Goal: Contribute content: Contribute content

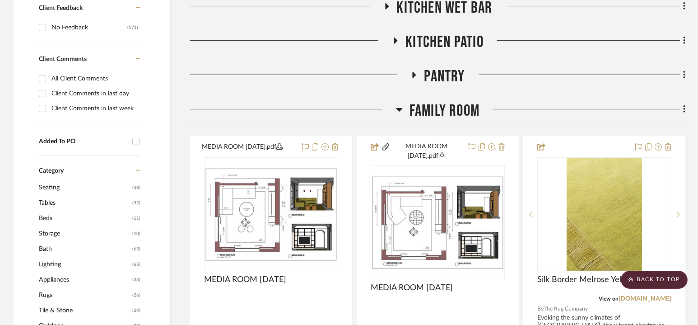
scroll to position [618, 0]
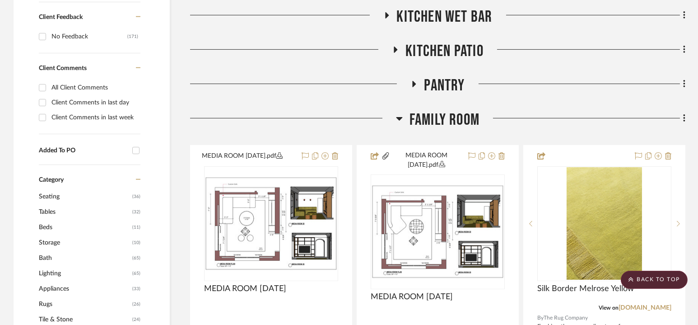
click at [443, 124] on span "Family Room" at bounding box center [445, 119] width 70 height 19
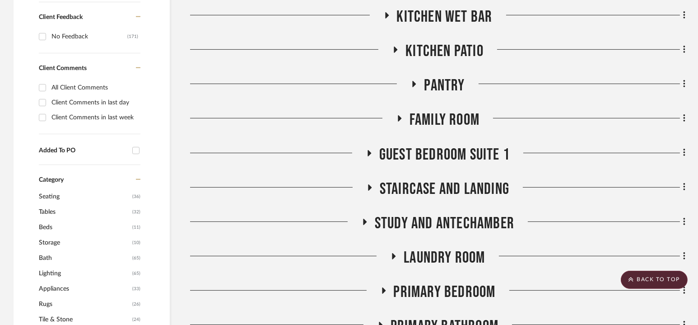
click at [440, 84] on span "Pantry" at bounding box center [444, 85] width 41 height 19
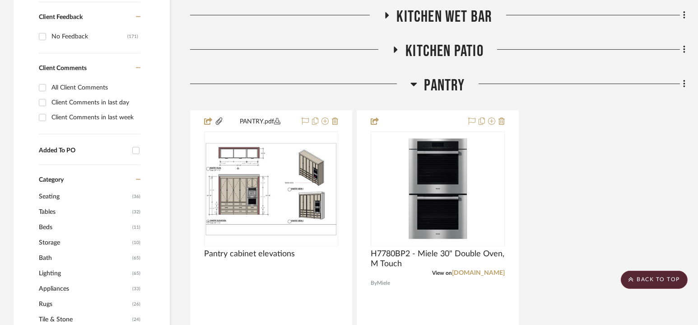
click at [440, 84] on span "Pantry" at bounding box center [444, 85] width 41 height 19
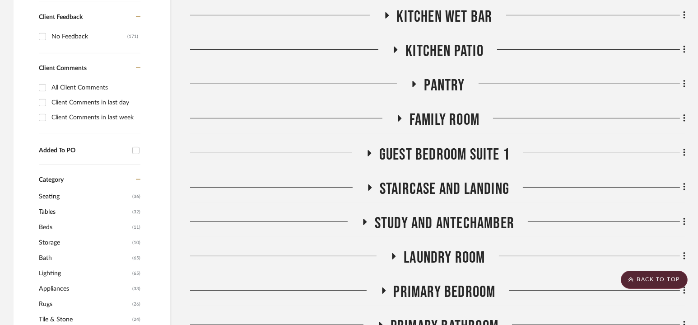
click at [440, 84] on span "Pantry" at bounding box center [444, 85] width 41 height 19
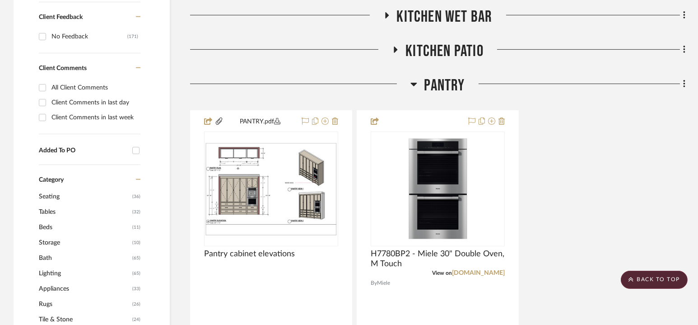
click at [441, 83] on span "Pantry" at bounding box center [444, 85] width 41 height 19
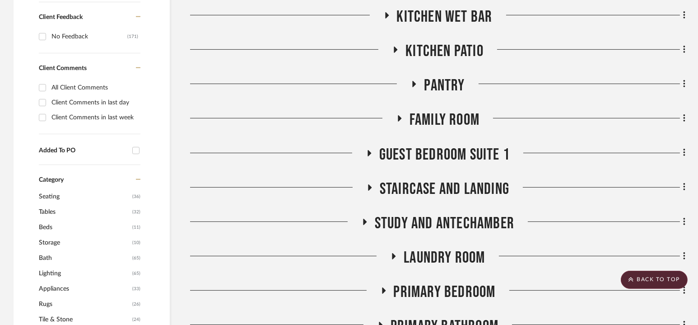
click at [441, 83] on span "Pantry" at bounding box center [444, 85] width 41 height 19
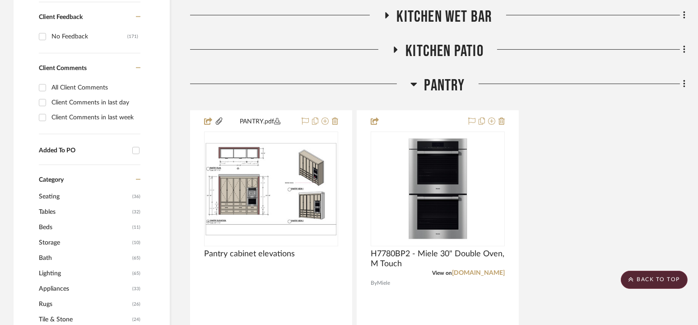
click at [441, 83] on span "Pantry" at bounding box center [444, 85] width 41 height 19
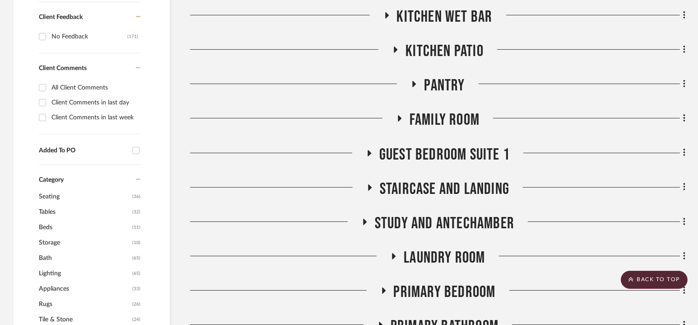
click at [441, 83] on span "Pantry" at bounding box center [444, 85] width 41 height 19
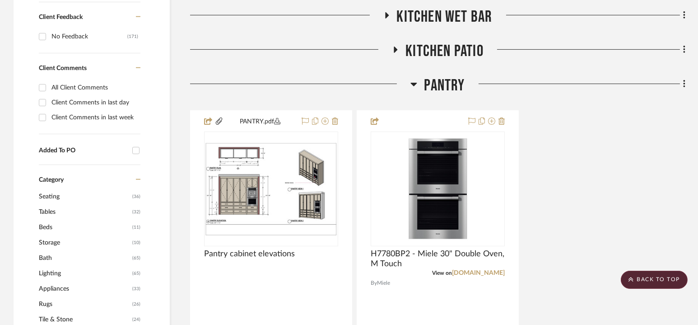
click at [441, 83] on span "Pantry" at bounding box center [444, 85] width 41 height 19
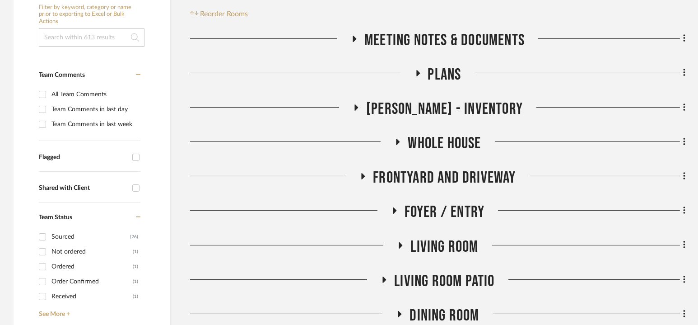
scroll to position [183, 0]
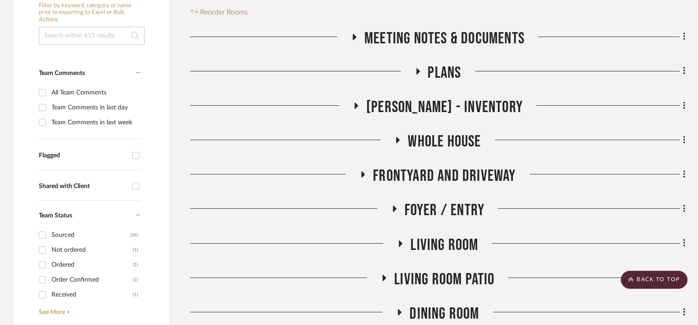
click at [444, 76] on span "Plans" at bounding box center [444, 72] width 33 height 19
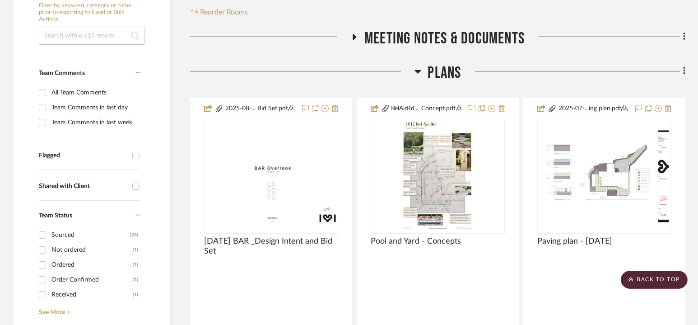
click at [444, 76] on span "Plans" at bounding box center [444, 72] width 33 height 19
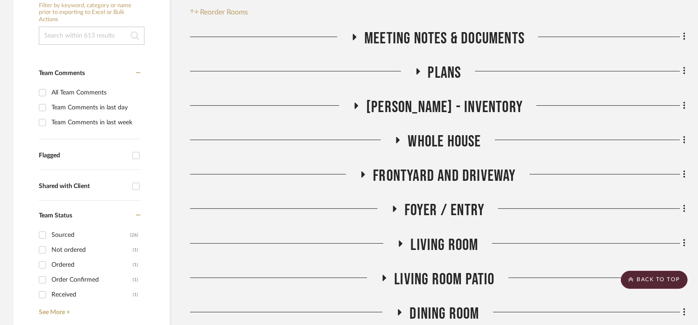
click at [440, 118] on div "[PERSON_NAME] - Inventory" at bounding box center [438, 109] width 496 height 23
click at [441, 108] on span "[PERSON_NAME] - Inventory" at bounding box center [444, 107] width 157 height 19
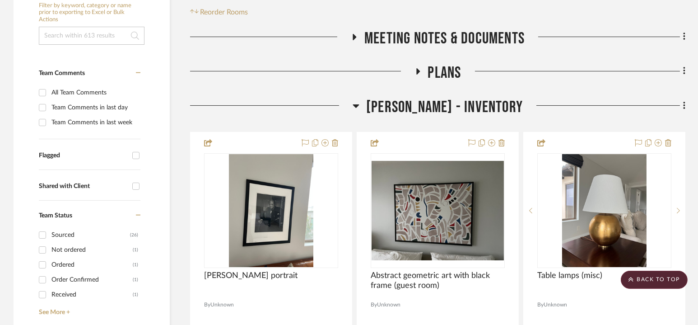
click at [441, 108] on span "[PERSON_NAME] - Inventory" at bounding box center [444, 107] width 157 height 19
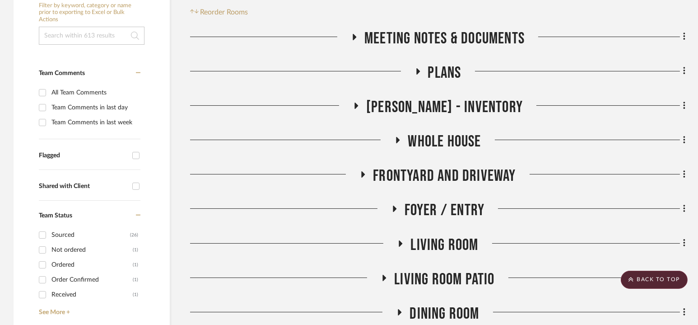
click at [441, 140] on span "Whole House" at bounding box center [444, 141] width 73 height 19
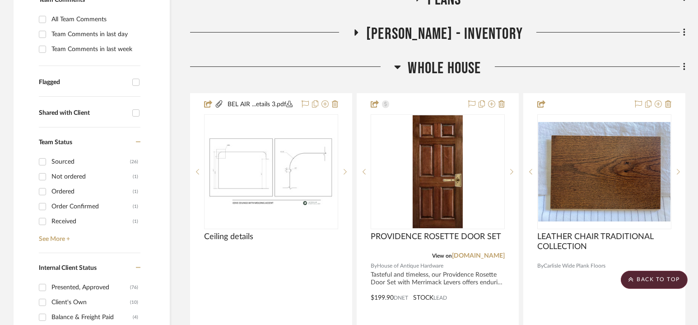
scroll to position [260, 0]
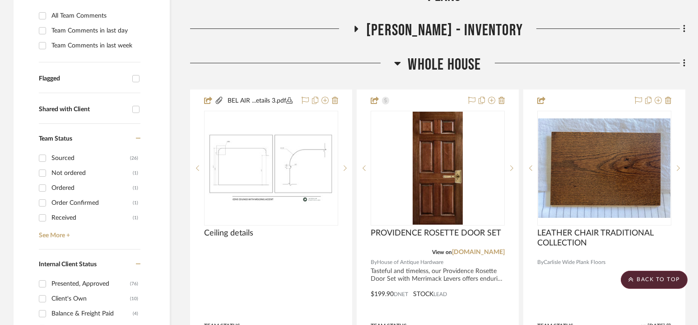
click at [440, 63] on span "Whole House" at bounding box center [444, 64] width 73 height 19
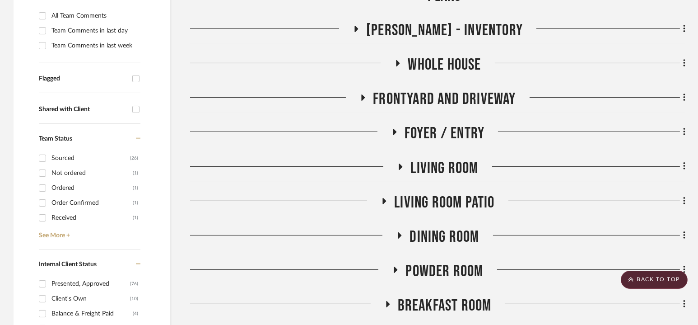
click at [442, 98] on span "Frontyard and Driveway" at bounding box center [444, 98] width 143 height 19
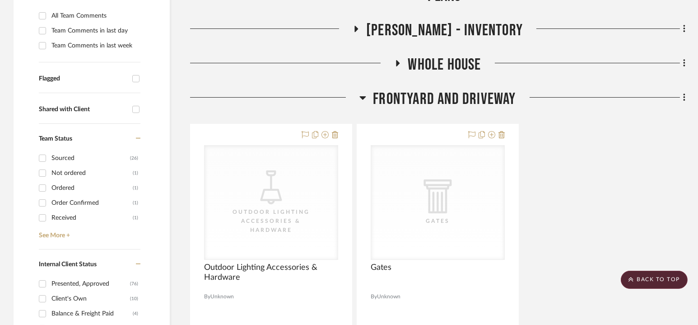
click at [442, 98] on span "Frontyard and Driveway" at bounding box center [444, 98] width 143 height 19
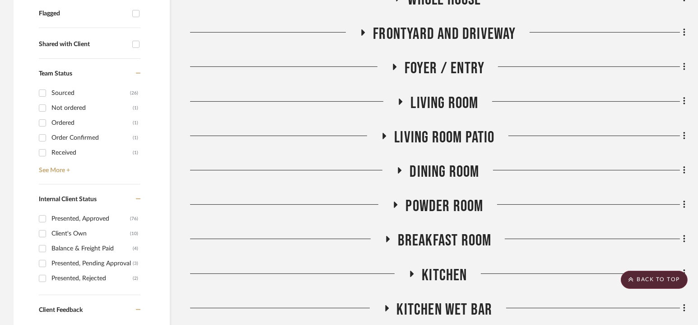
scroll to position [361, 0]
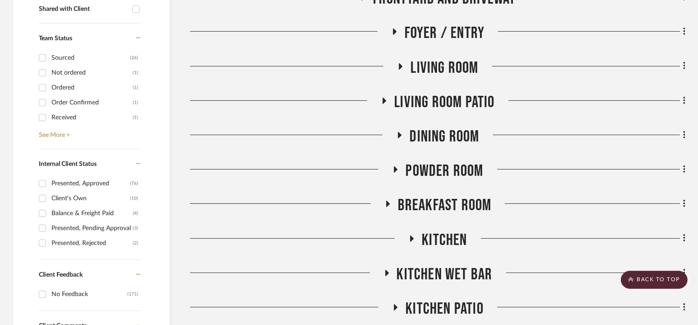
click at [445, 66] on span "Living Room" at bounding box center [445, 67] width 68 height 19
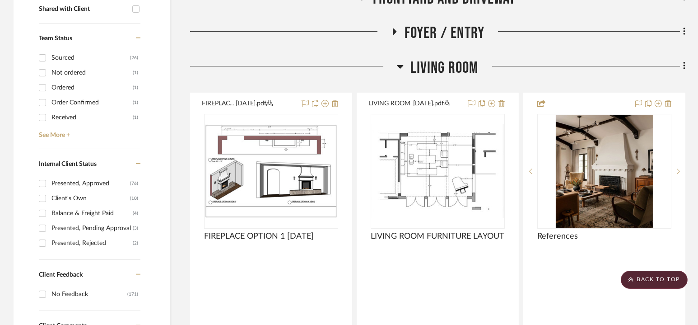
click at [444, 67] on span "Living Room" at bounding box center [445, 67] width 68 height 19
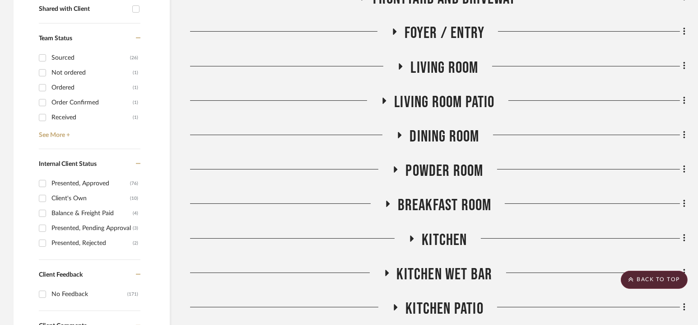
click at [445, 103] on span "Living room Patio" at bounding box center [444, 102] width 100 height 19
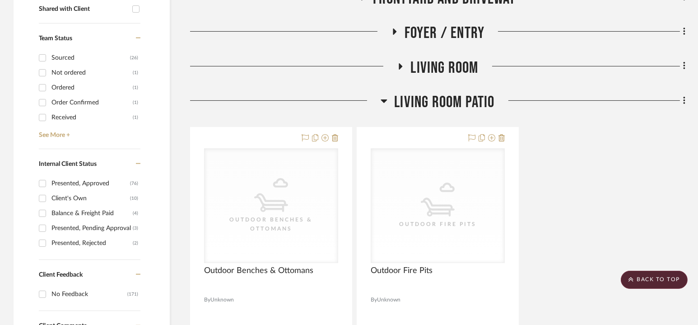
click at [444, 103] on span "Living room Patio" at bounding box center [444, 102] width 100 height 19
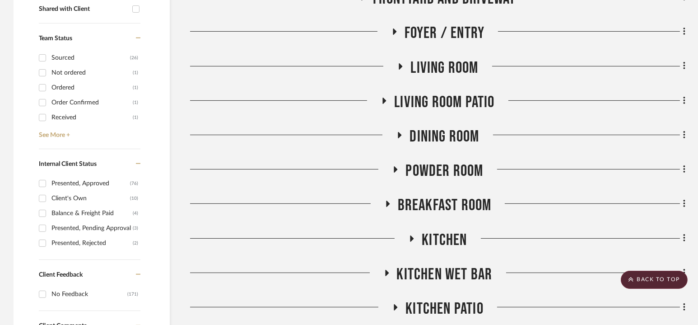
click at [443, 131] on span "Dining Room" at bounding box center [445, 136] width 70 height 19
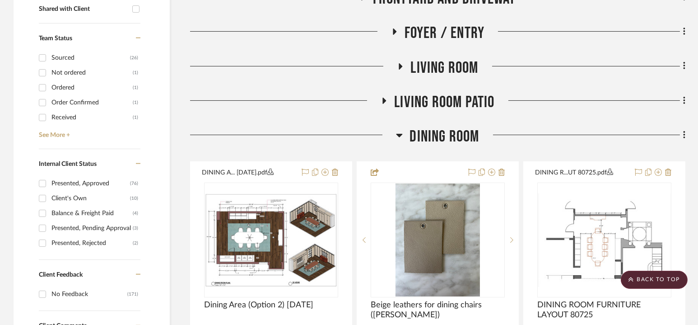
click at [443, 131] on span "Dining Room" at bounding box center [445, 136] width 70 height 19
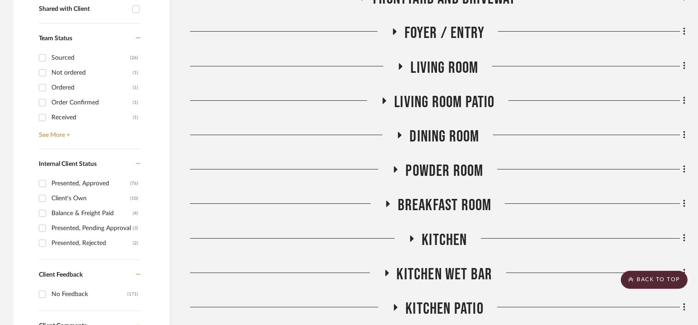
click at [445, 106] on span "Living room Patio" at bounding box center [444, 102] width 100 height 19
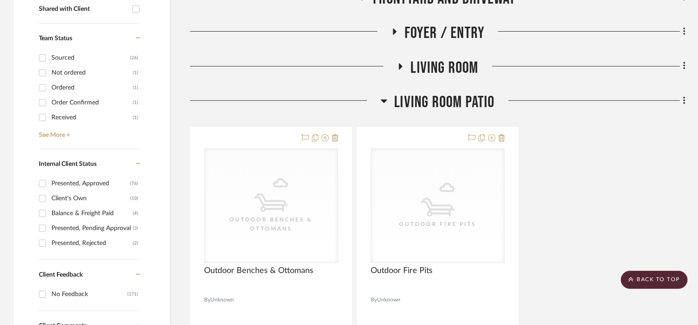
click at [442, 74] on span "Living Room" at bounding box center [445, 67] width 68 height 19
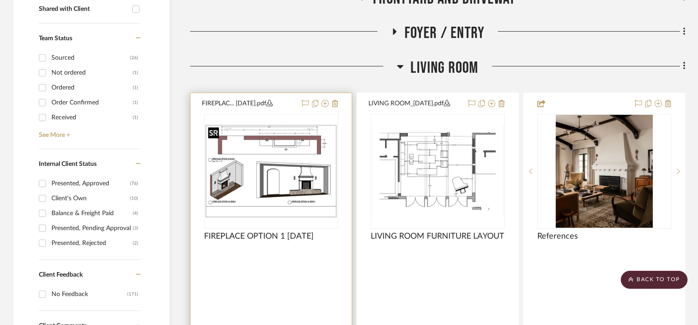
click at [0, 0] on img at bounding box center [0, 0] width 0 height 0
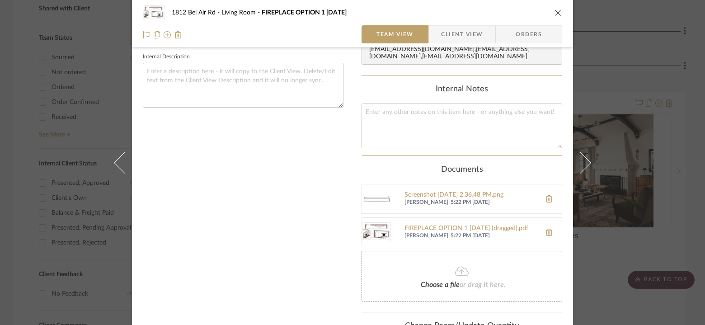
scroll to position [286, 0]
click at [436, 232] on div "FIREPLACE OPTION 1 [DATE] (dragged).pdf" at bounding box center [470, 228] width 132 height 7
click at [554, 13] on icon "close" at bounding box center [557, 12] width 7 height 7
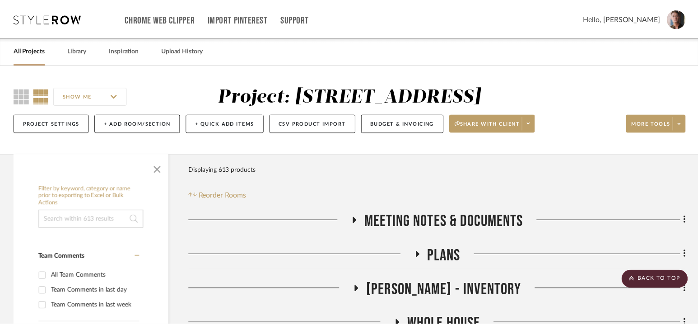
scroll to position [361, 0]
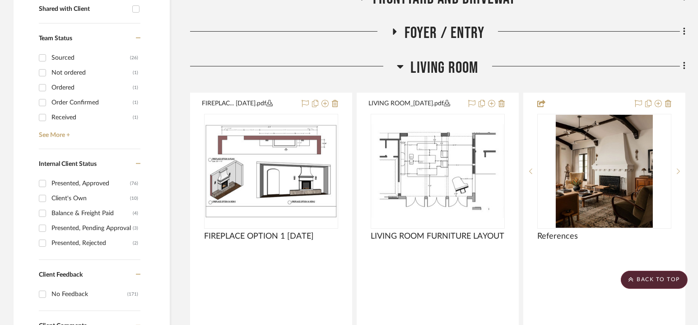
click at [439, 61] on span "Living Room" at bounding box center [445, 67] width 68 height 19
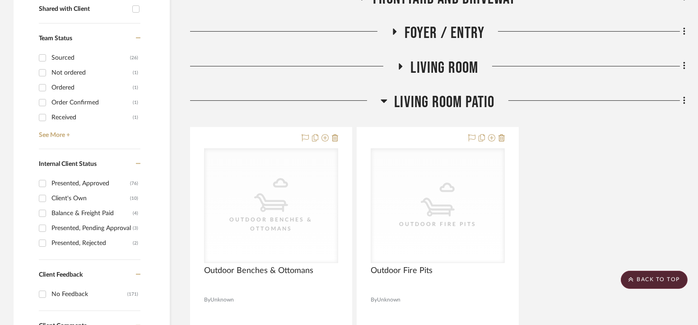
click at [436, 107] on span "Living room Patio" at bounding box center [444, 102] width 100 height 19
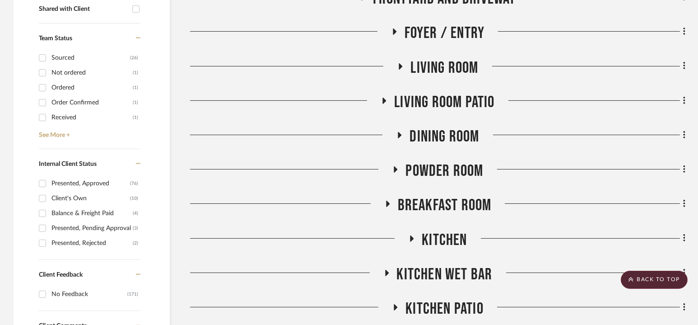
click at [436, 137] on span "Dining Room" at bounding box center [445, 136] width 70 height 19
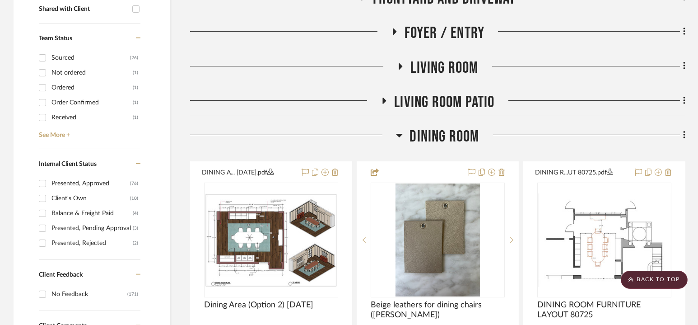
click at [440, 136] on span "Dining Room" at bounding box center [445, 136] width 70 height 19
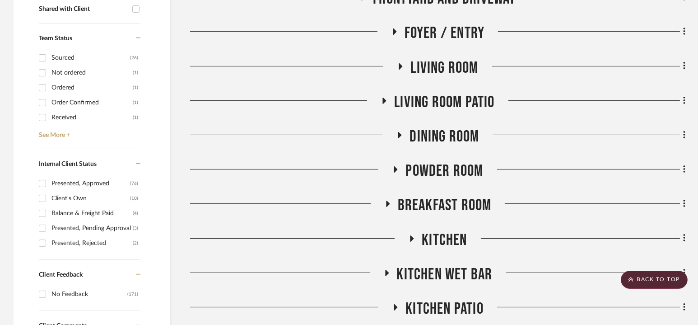
click at [440, 161] on span "Powder Room" at bounding box center [445, 170] width 78 height 19
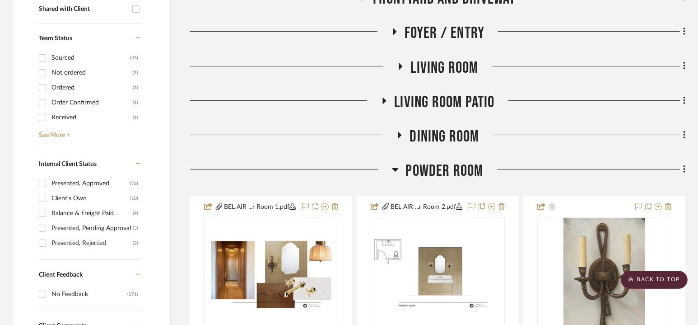
click at [440, 161] on span "Powder Room" at bounding box center [445, 170] width 78 height 19
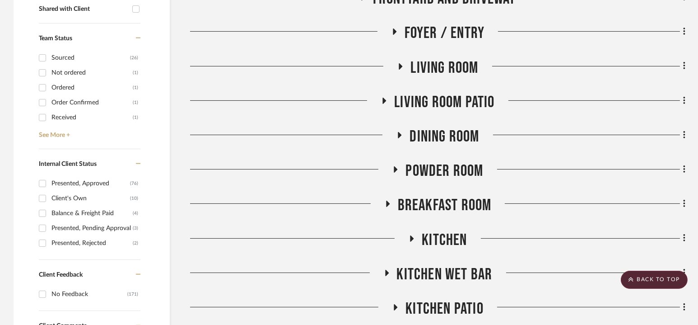
click at [440, 161] on span "Powder Room" at bounding box center [445, 170] width 78 height 19
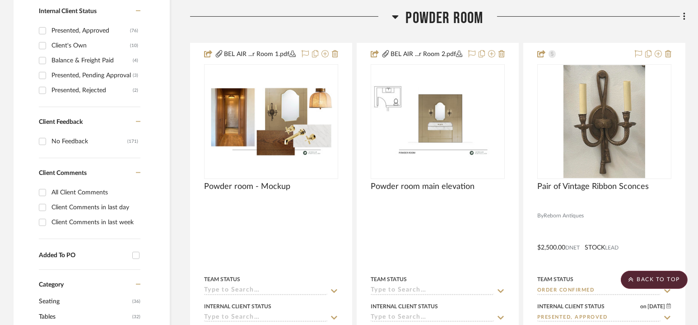
scroll to position [514, 0]
click at [440, 11] on span "Powder Room" at bounding box center [445, 17] width 78 height 19
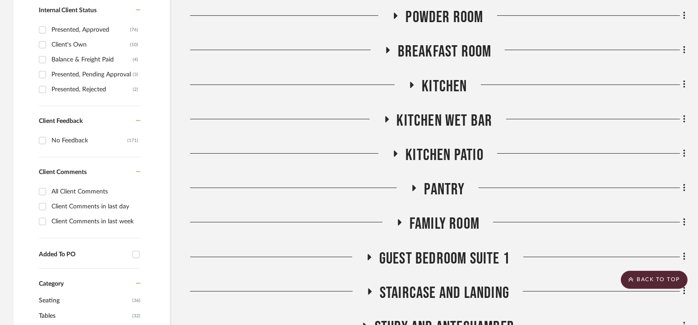
click at [440, 44] on span "Breakfast Room" at bounding box center [445, 51] width 94 height 19
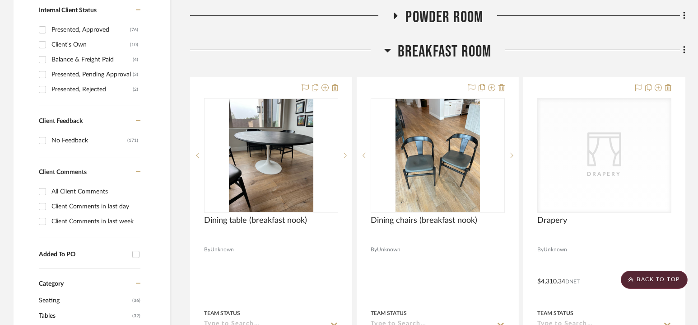
click at [438, 53] on span "Breakfast Room" at bounding box center [445, 51] width 94 height 19
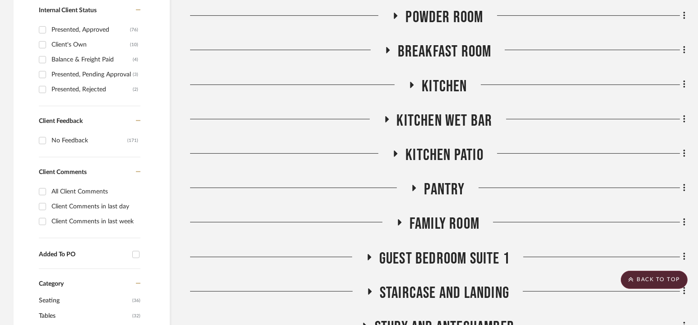
click at [438, 117] on span "Kitchen Wet Bar" at bounding box center [445, 120] width 96 height 19
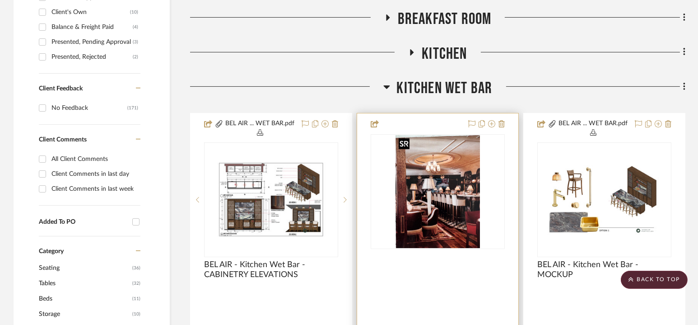
scroll to position [546, 0]
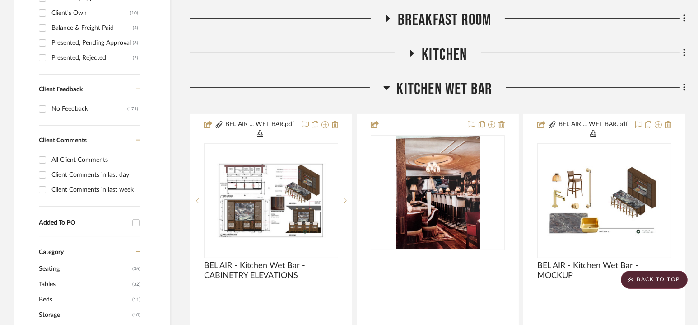
click at [442, 89] on span "Kitchen Wet Bar" at bounding box center [445, 89] width 96 height 19
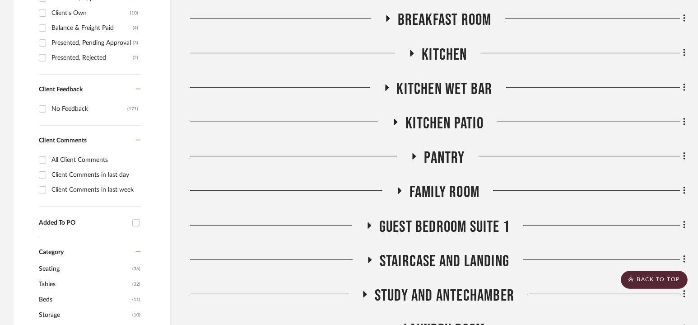
click at [442, 53] on span "Kitchen" at bounding box center [444, 54] width 45 height 19
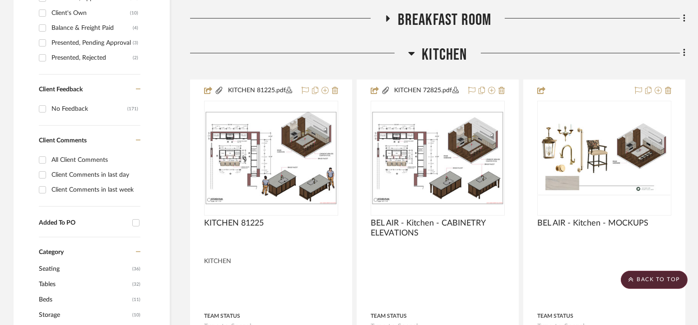
click at [442, 53] on span "Kitchen" at bounding box center [444, 54] width 45 height 19
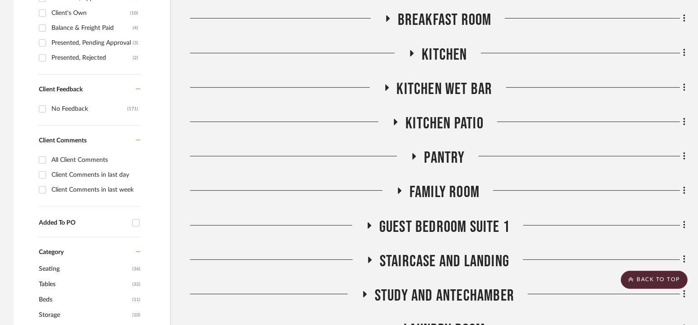
click at [442, 89] on span "Kitchen Wet Bar" at bounding box center [445, 89] width 96 height 19
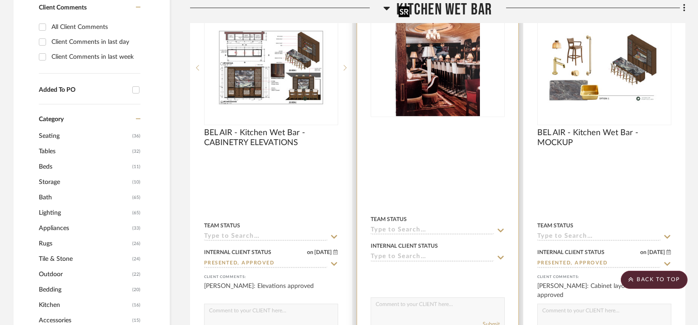
scroll to position [679, 0]
click at [440, 67] on img "0" at bounding box center [438, 59] width 85 height 113
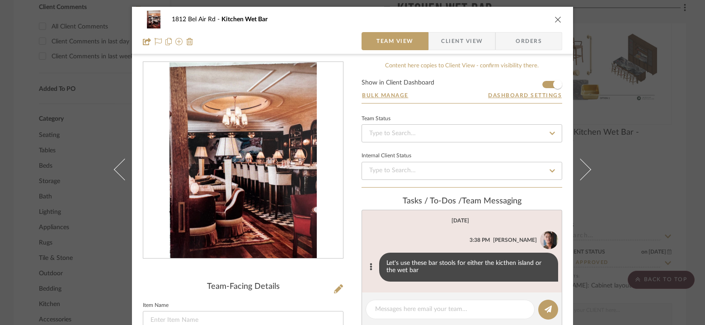
scroll to position [86, 0]
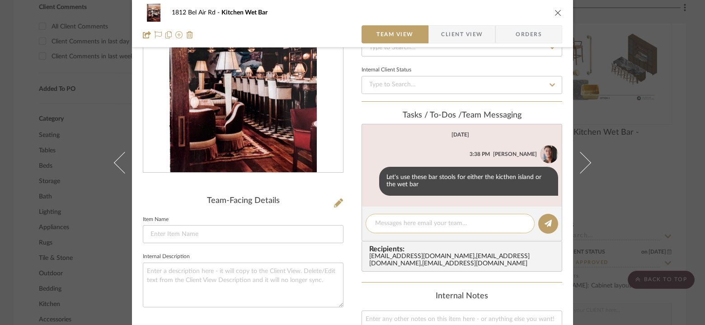
click at [419, 222] on textarea at bounding box center [450, 223] width 150 height 9
type textarea "[PERSON_NAME]- please edit the stools"
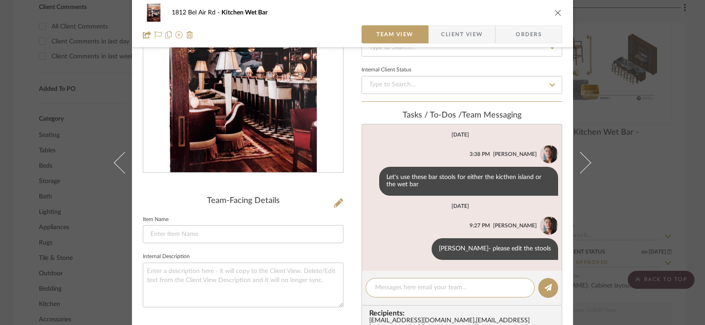
click at [554, 12] on icon "close" at bounding box center [557, 12] width 7 height 7
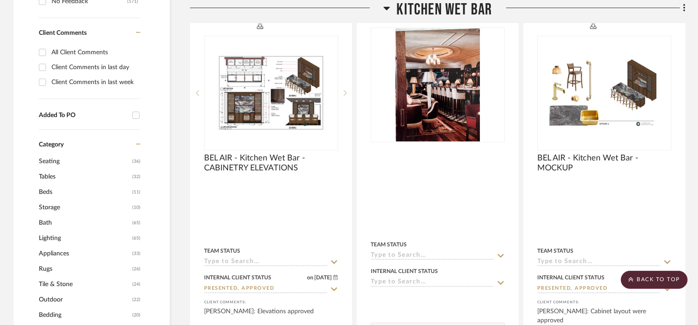
scroll to position [619, 0]
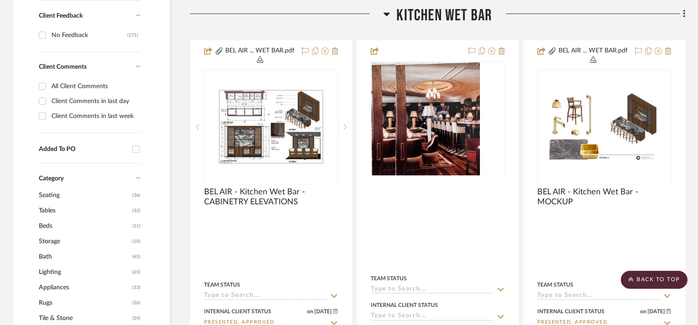
click at [440, 21] on span "Kitchen Wet Bar" at bounding box center [445, 15] width 96 height 19
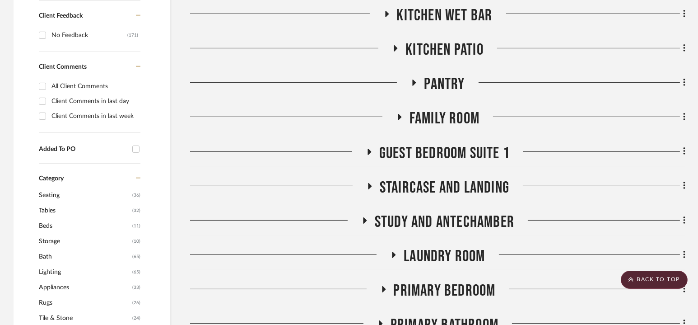
click at [440, 47] on span "Kitchen Patio" at bounding box center [445, 49] width 78 height 19
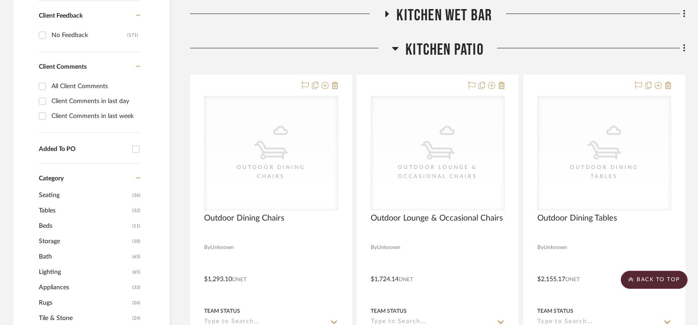
click at [440, 47] on span "Kitchen Patio" at bounding box center [445, 49] width 78 height 19
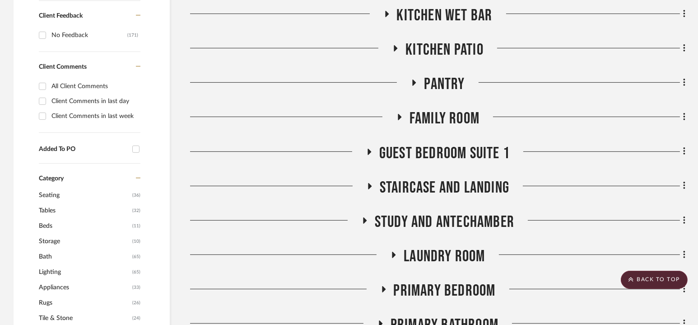
click at [440, 94] on span "Pantry" at bounding box center [444, 84] width 41 height 19
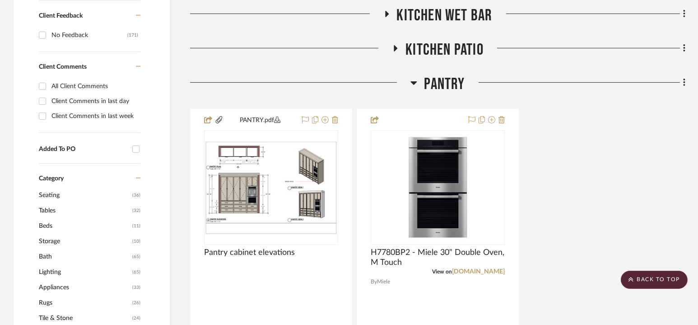
click at [440, 89] on span "Pantry" at bounding box center [444, 84] width 41 height 19
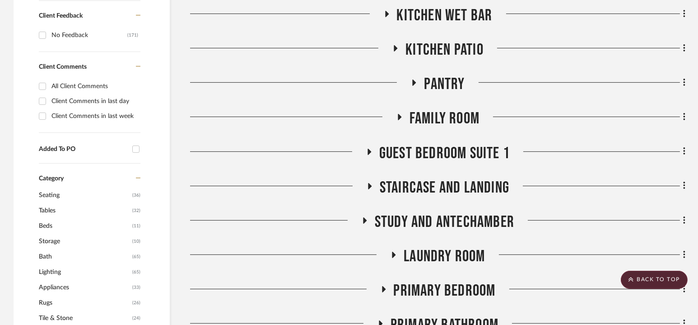
click at [439, 116] on span "Family Room" at bounding box center [445, 118] width 70 height 19
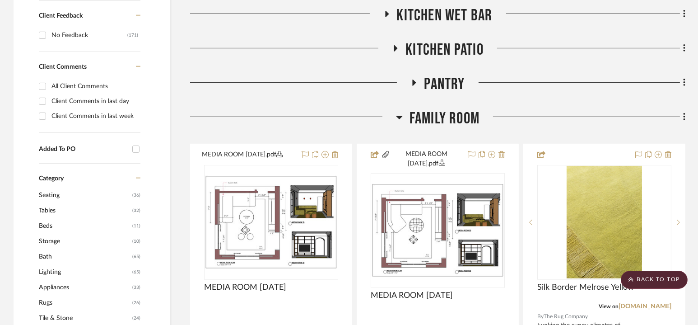
click at [443, 114] on span "Family Room" at bounding box center [445, 118] width 70 height 19
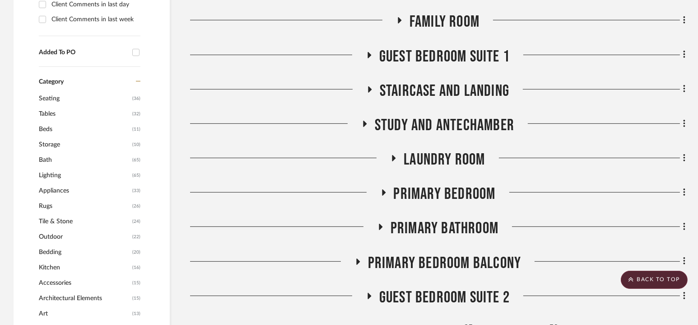
scroll to position [714, 0]
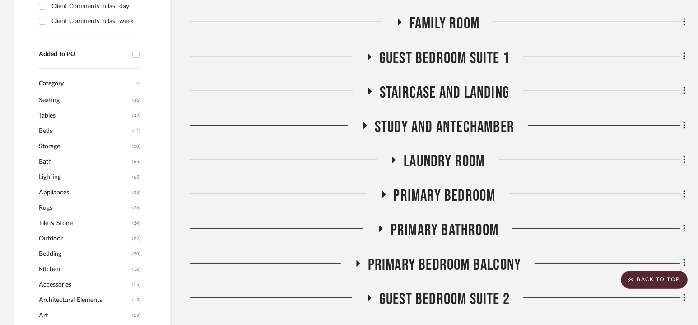
click at [445, 19] on span "Family Room" at bounding box center [445, 23] width 70 height 19
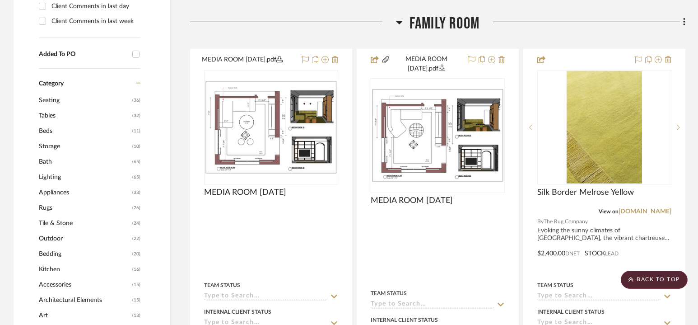
click at [442, 20] on span "Family Room" at bounding box center [445, 23] width 70 height 19
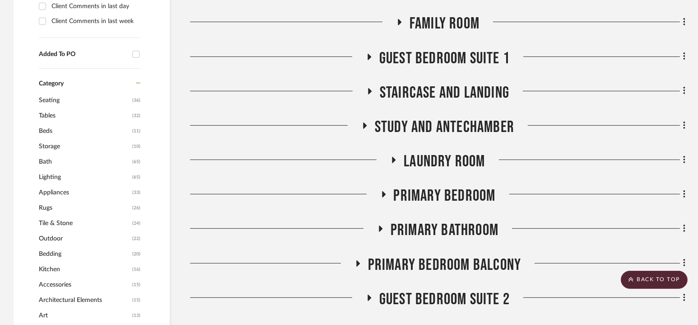
click at [442, 57] on span "Guest Bedroom Suite 1" at bounding box center [444, 58] width 131 height 19
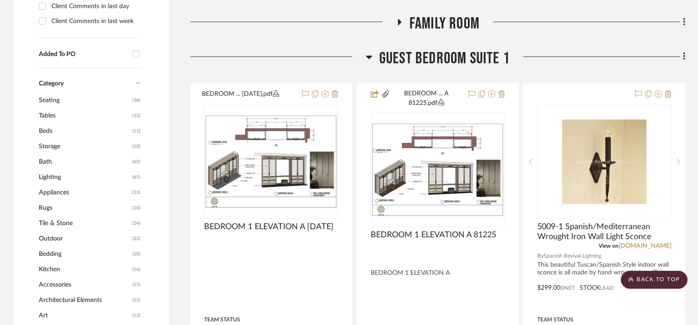
click at [442, 57] on span "Guest Bedroom Suite 1" at bounding box center [444, 58] width 131 height 19
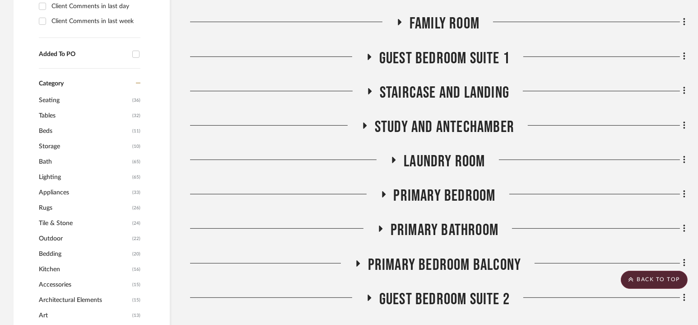
click at [442, 62] on span "Guest Bedroom Suite 1" at bounding box center [444, 58] width 131 height 19
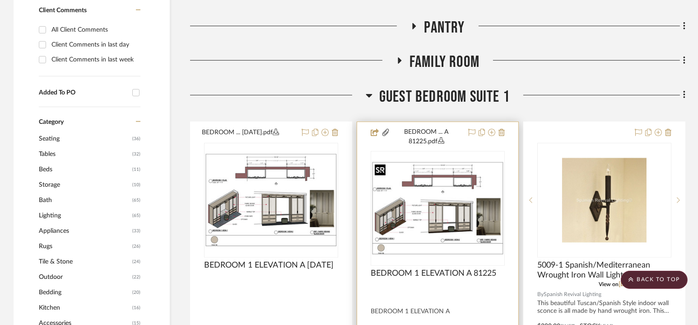
scroll to position [663, 0]
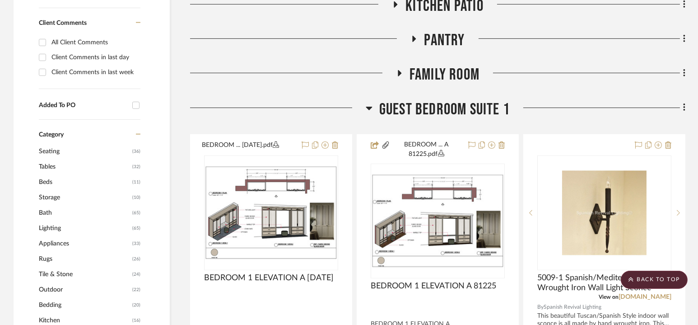
click at [442, 110] on span "Guest Bedroom Suite 1" at bounding box center [444, 109] width 131 height 19
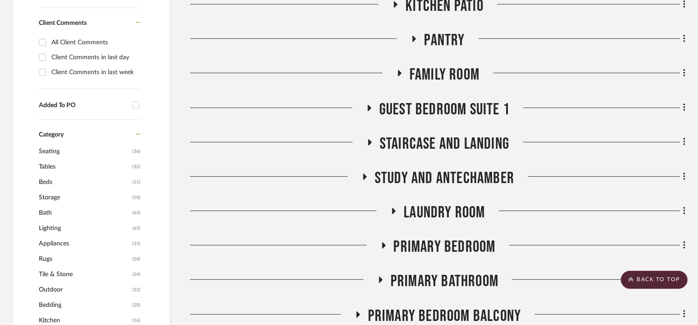
click at [441, 140] on span "Staircase and Landing" at bounding box center [445, 143] width 130 height 19
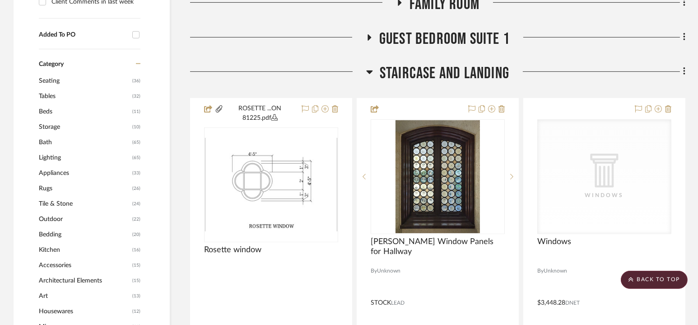
scroll to position [757, 0]
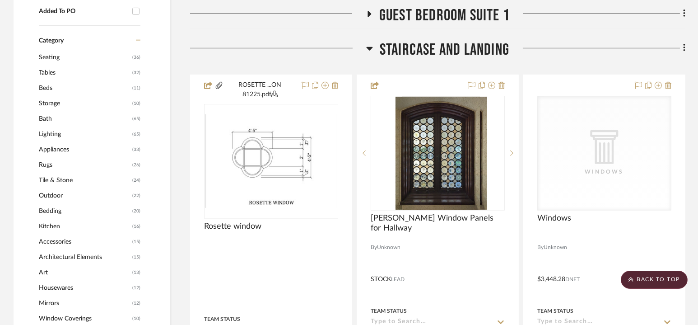
click at [436, 52] on span "Staircase and Landing" at bounding box center [445, 49] width 130 height 19
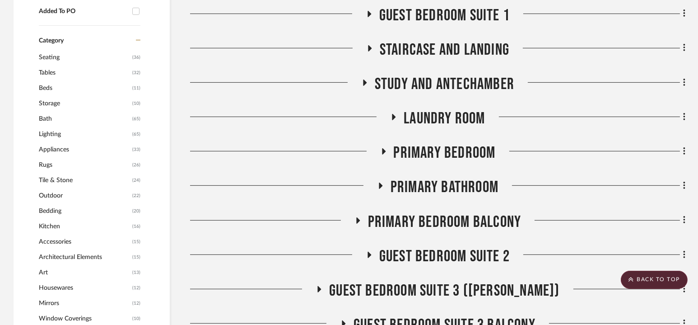
click at [436, 80] on span "Study and Antechamber" at bounding box center [445, 84] width 140 height 19
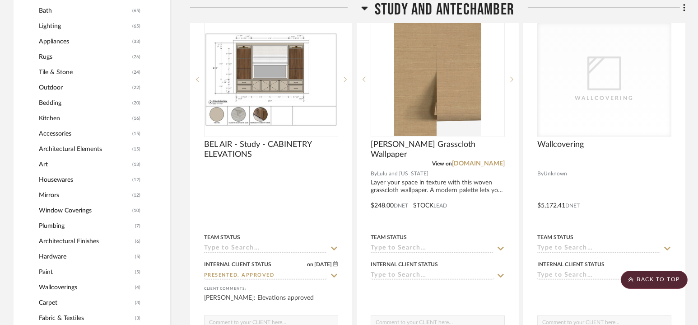
scroll to position [788, 0]
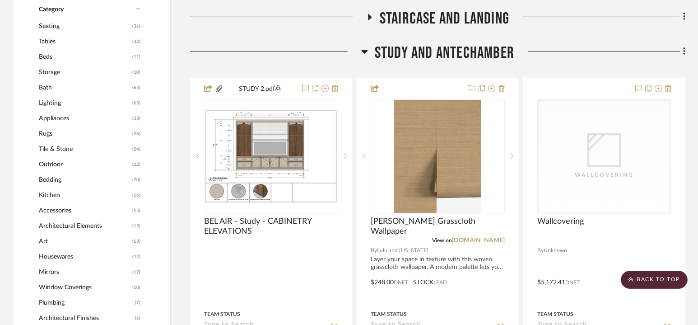
click at [442, 53] on span "Study and Antechamber" at bounding box center [445, 52] width 140 height 19
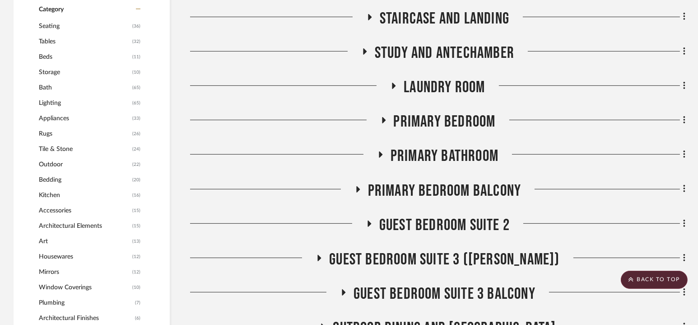
click at [444, 54] on span "Study and Antechamber" at bounding box center [445, 52] width 140 height 19
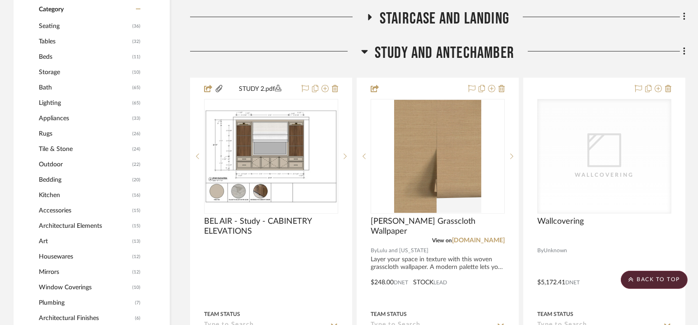
click at [444, 54] on span "Study and Antechamber" at bounding box center [445, 52] width 140 height 19
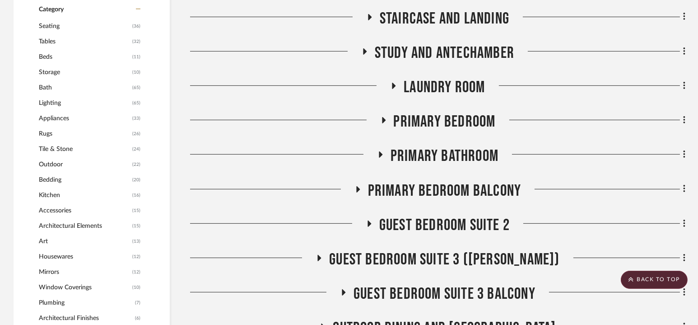
click at [443, 85] on span "Laundry Room" at bounding box center [444, 87] width 81 height 19
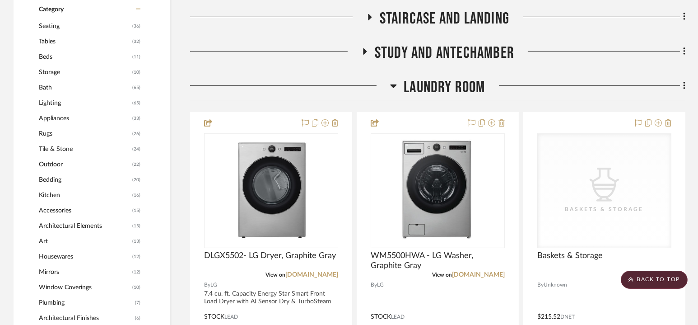
click at [439, 86] on span "Laundry Room" at bounding box center [444, 87] width 81 height 19
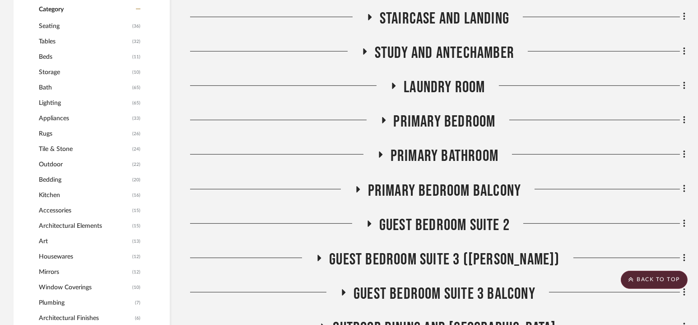
click at [439, 122] on span "Primary Bedroom" at bounding box center [445, 121] width 102 height 19
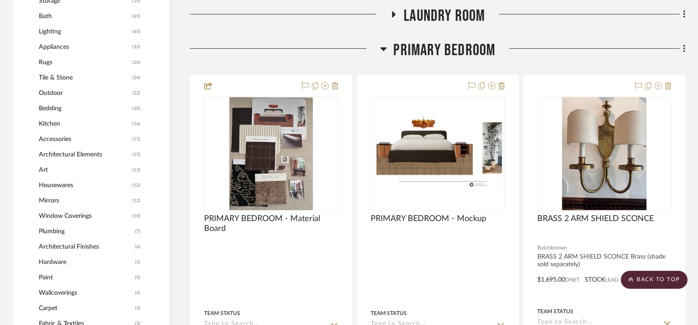
scroll to position [895, 0]
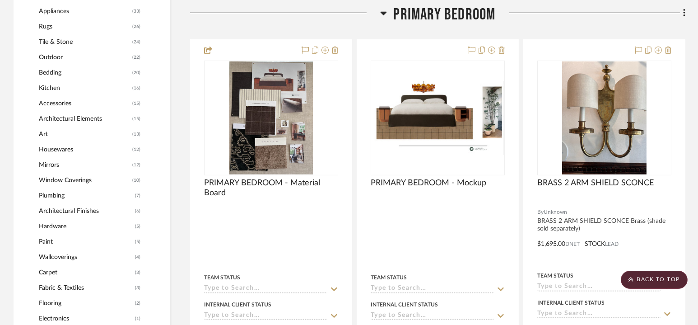
click at [434, 15] on span "Primary Bedroom" at bounding box center [445, 14] width 102 height 19
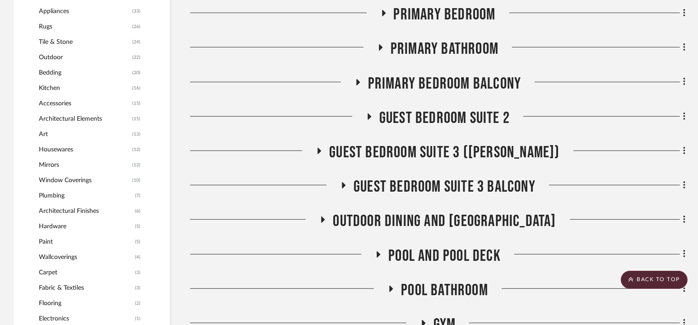
click at [435, 47] on span "Primary Bathroom" at bounding box center [445, 48] width 108 height 19
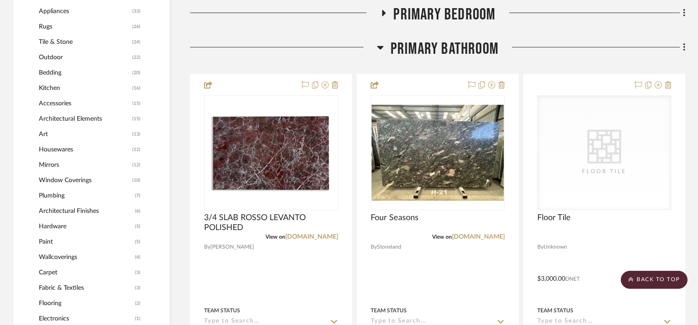
click at [438, 48] on span "Primary Bathroom" at bounding box center [445, 48] width 108 height 19
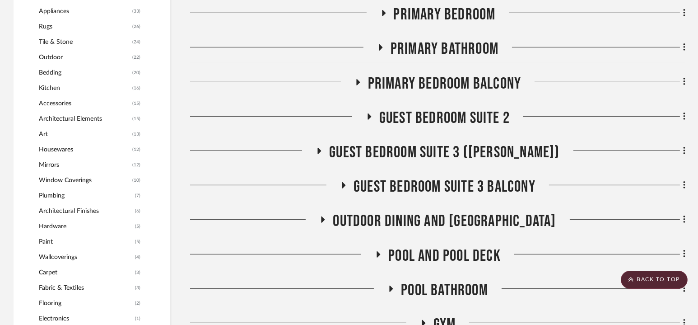
click at [444, 92] on span "Primary Bedroom Balcony" at bounding box center [445, 83] width 154 height 19
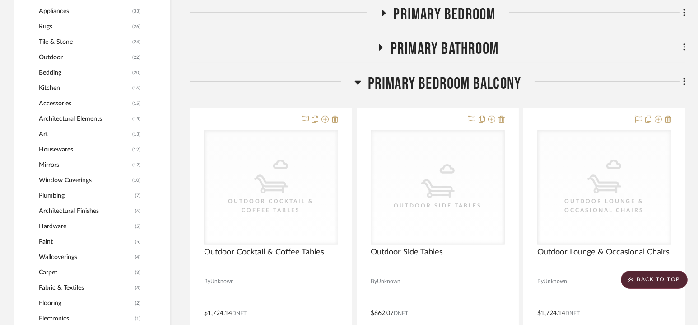
click at [441, 80] on span "Primary Bedroom Balcony" at bounding box center [445, 83] width 154 height 19
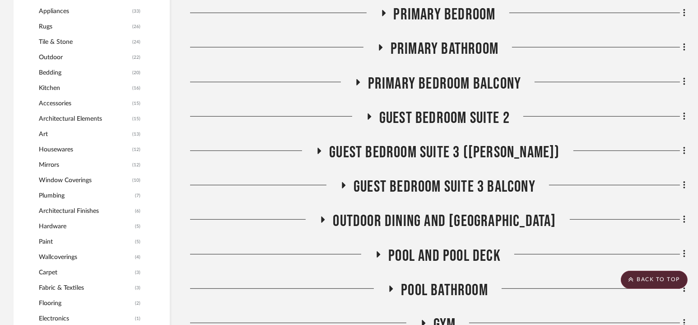
click at [441, 54] on span "Primary Bathroom" at bounding box center [445, 48] width 108 height 19
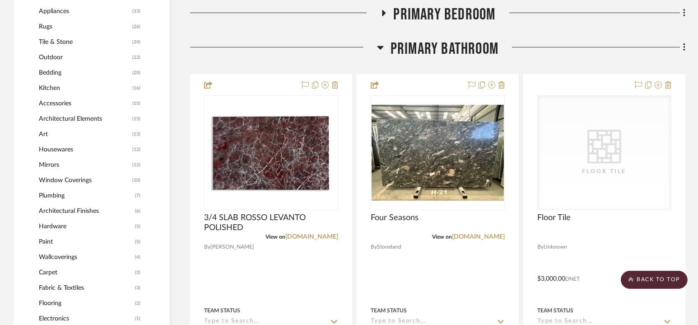
click at [441, 50] on span "Primary Bathroom" at bounding box center [445, 48] width 108 height 19
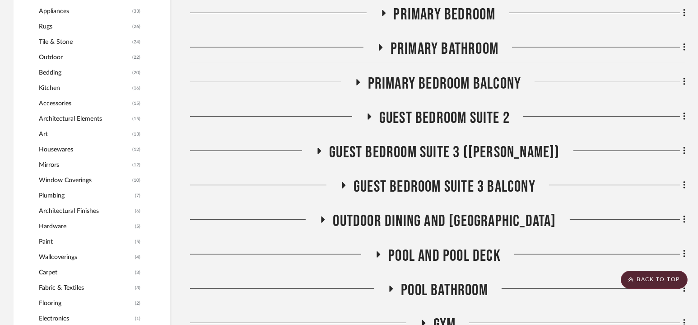
click at [437, 114] on span "Guest Bedroom Suite 2" at bounding box center [444, 117] width 131 height 19
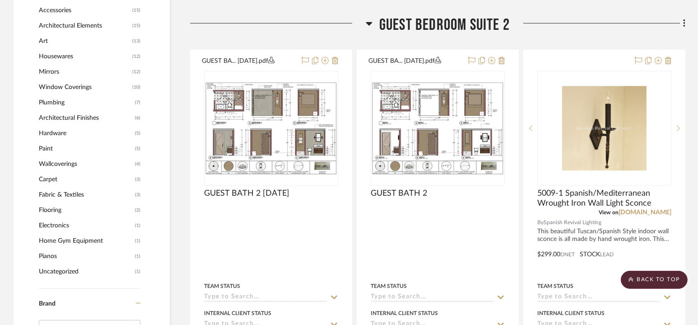
scroll to position [990, 0]
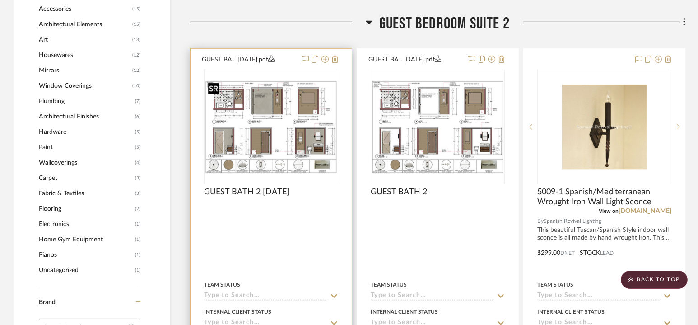
click at [314, 101] on img "0" at bounding box center [271, 127] width 132 height 94
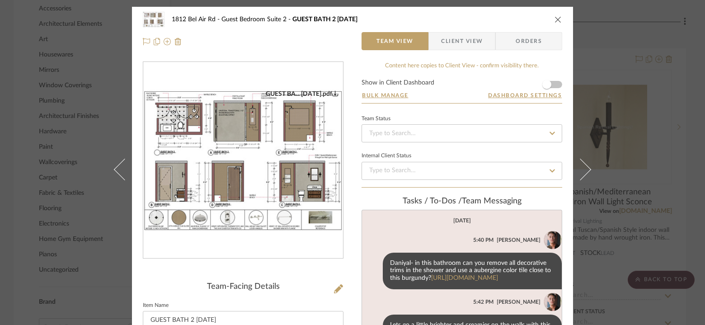
scroll to position [48, 0]
click at [256, 155] on img "0" at bounding box center [243, 160] width 200 height 141
click at [558, 18] on icon "close" at bounding box center [557, 19] width 7 height 7
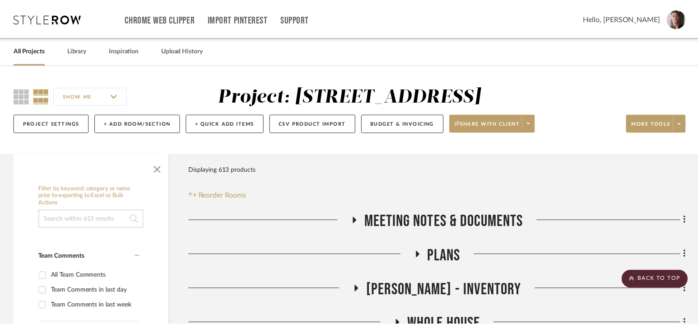
scroll to position [990, 0]
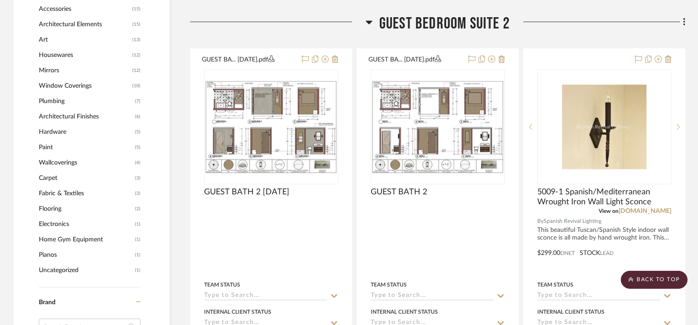
click at [438, 25] on span "Guest Bedroom Suite 2" at bounding box center [444, 23] width 131 height 19
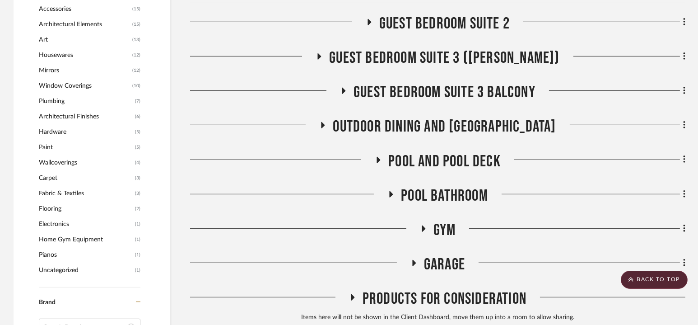
click at [437, 51] on span "Guest Bedroom Suite 3 ([PERSON_NAME])" at bounding box center [444, 57] width 230 height 19
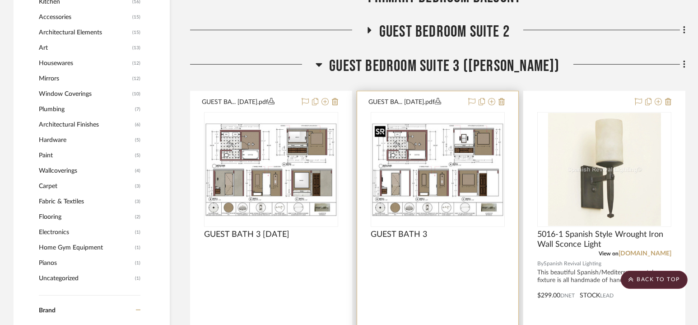
scroll to position [980, 0]
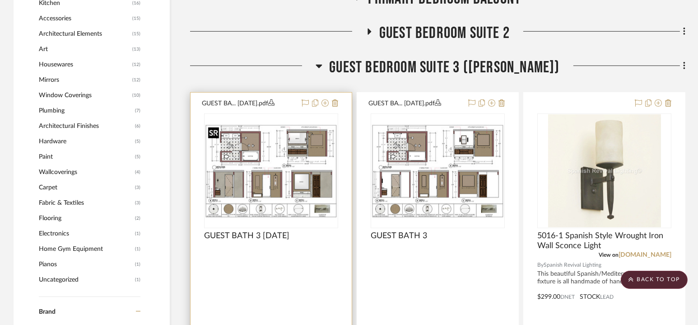
click at [0, 0] on img at bounding box center [0, 0] width 0 height 0
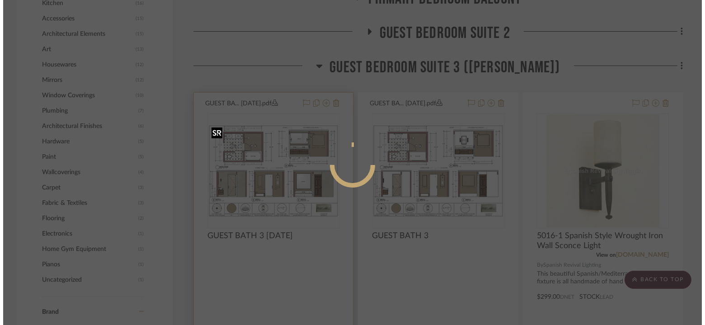
scroll to position [0, 0]
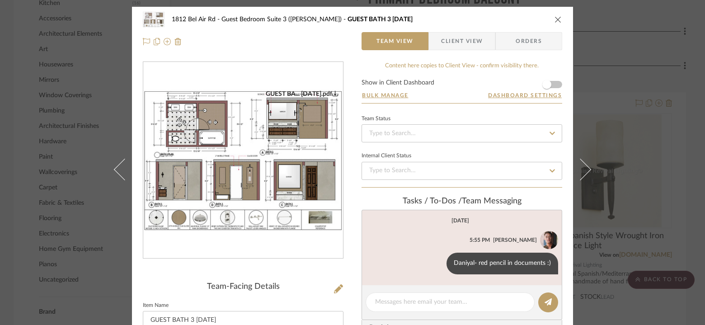
click at [250, 140] on img "0" at bounding box center [243, 160] width 200 height 141
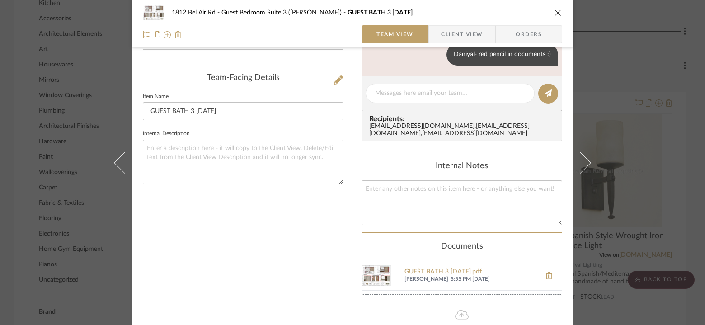
scroll to position [221, 0]
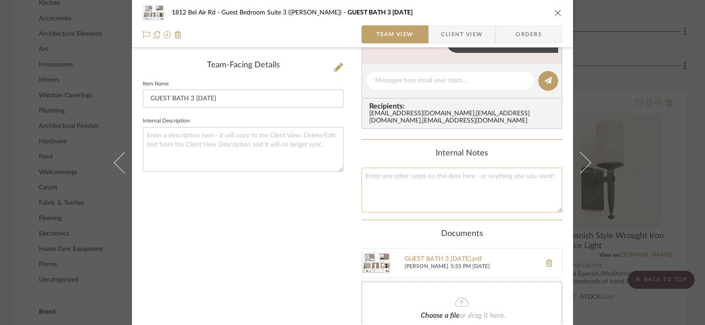
click at [441, 192] on textarea at bounding box center [461, 190] width 201 height 45
type textarea "Add a chandelier over the tub"
click at [316, 134] on textarea at bounding box center [243, 149] width 201 height 45
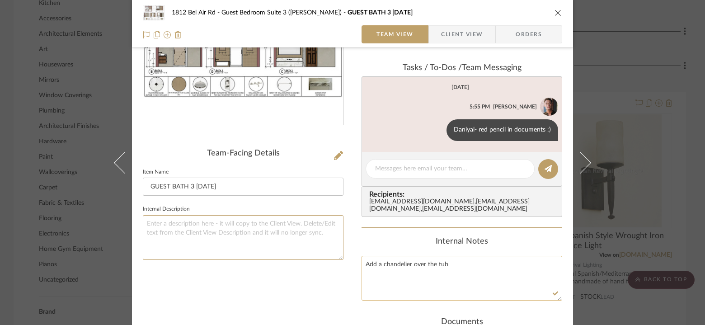
scroll to position [0, 0]
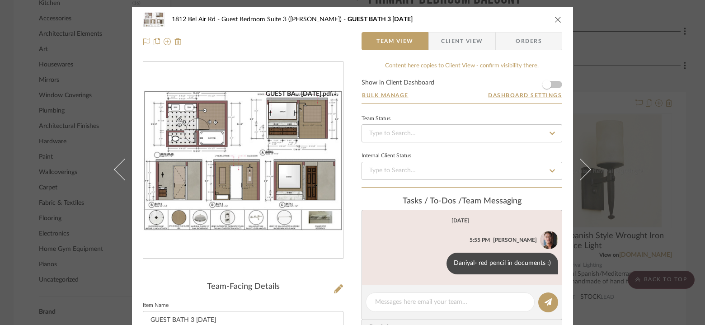
click at [249, 150] on img "0" at bounding box center [243, 160] width 200 height 141
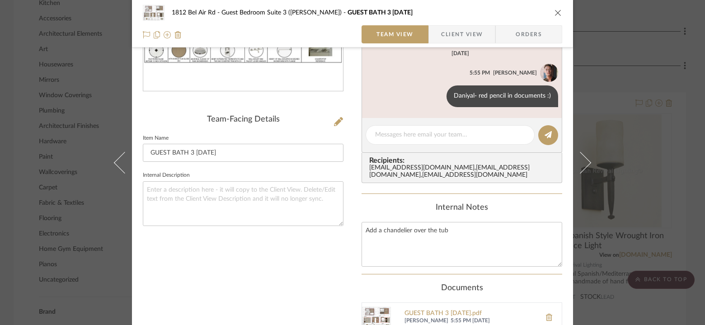
scroll to position [168, 0]
click at [436, 246] on textarea "Add a chandelier over the tub" at bounding box center [461, 243] width 201 height 45
type textarea "Add a chandelier over the tub Move the sconces back to the mirror wall"
click at [323, 265] on div "GUEST BA... 9.24.25.pdf Team-Facing Details Item Name GUEST BATH 3 9.24.25 Inte…" at bounding box center [243, 172] width 201 height 557
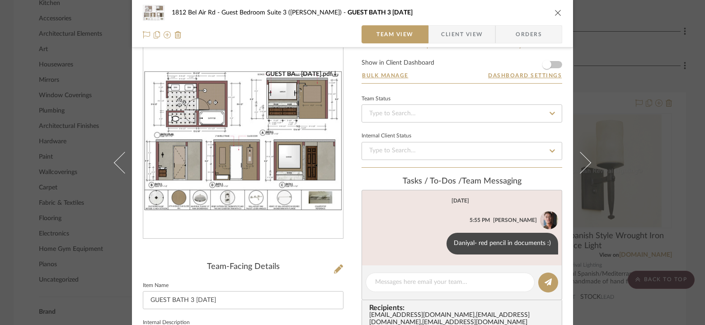
scroll to position [19, 0]
click at [297, 151] on img "0" at bounding box center [243, 140] width 200 height 141
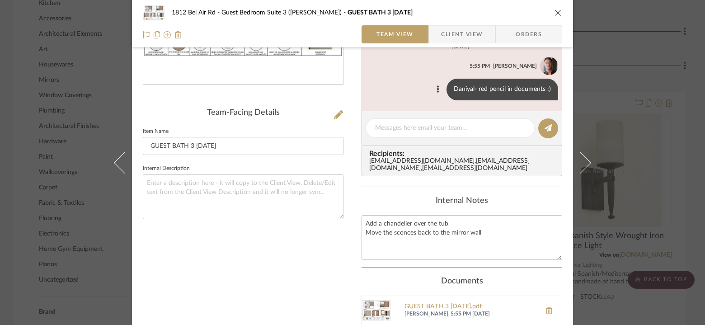
scroll to position [187, 0]
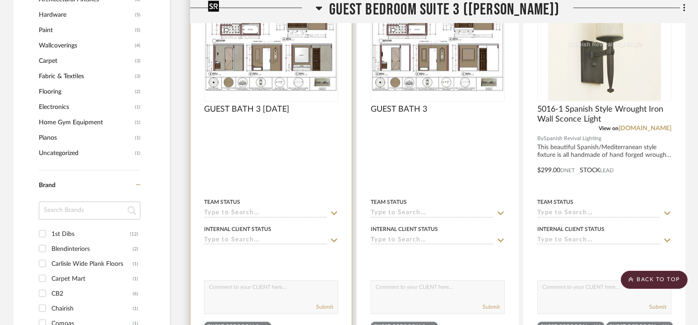
scroll to position [1106, 0]
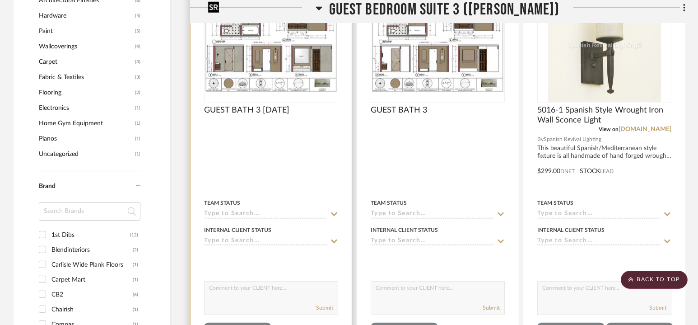
click at [292, 82] on img "0" at bounding box center [271, 46] width 132 height 94
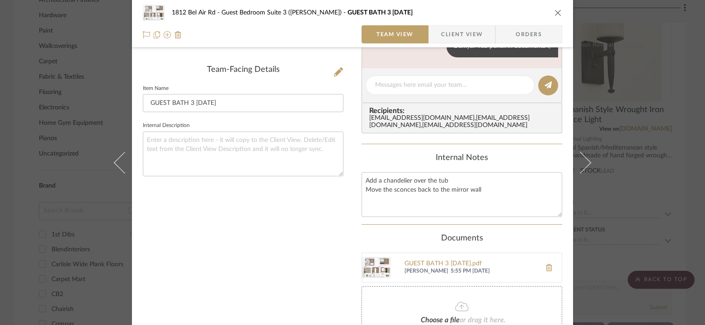
scroll to position [217, 0]
click at [433, 209] on textarea "Add a chandelier over the tub Move the sconces back to the mirror wall" at bounding box center [461, 194] width 201 height 45
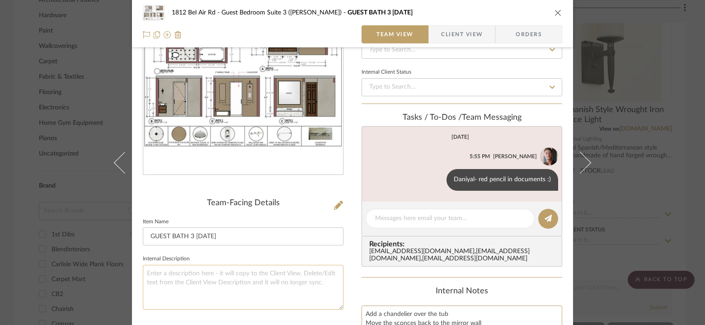
scroll to position [47, 0]
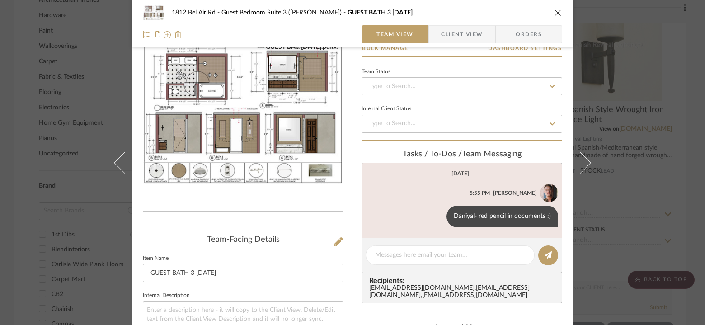
type textarea "Add a chandelier over the tub Move the sconces back to the mirror wall Frame th…"
click at [241, 115] on img "0" at bounding box center [243, 113] width 200 height 141
